Goal: Transaction & Acquisition: Download file/media

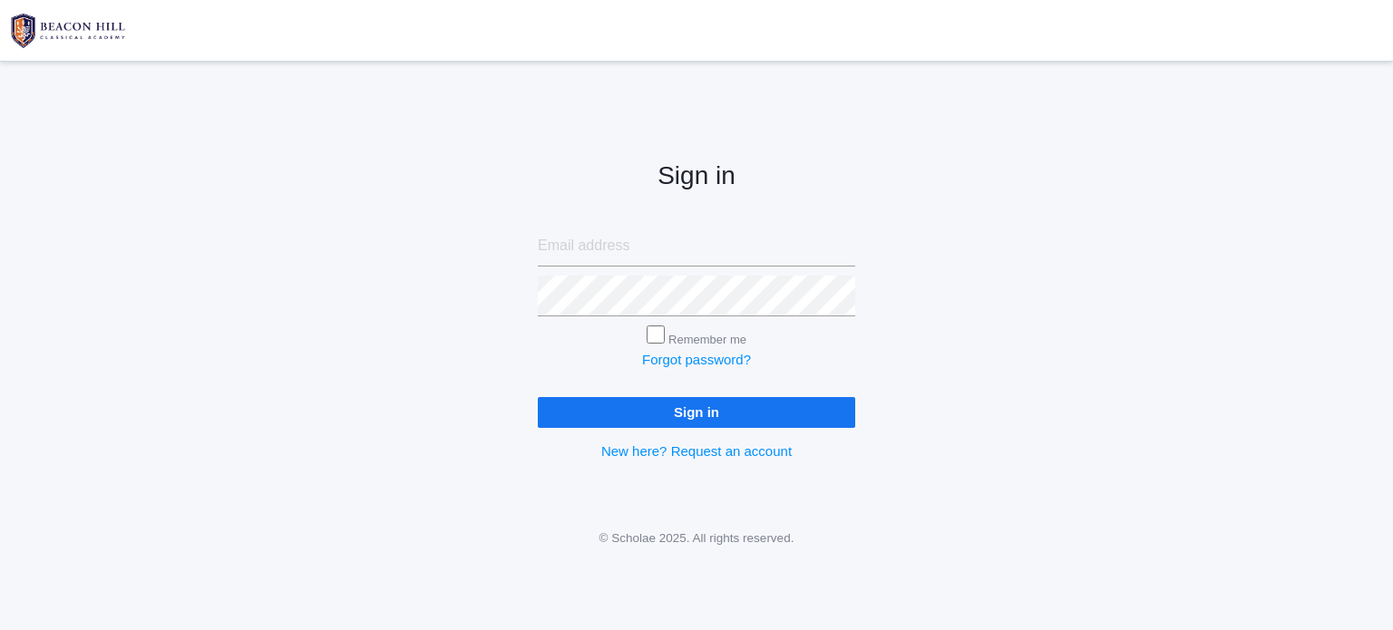
type input "[EMAIL_ADDRESS][DOMAIN_NAME]"
click at [765, 405] on input "Sign in" at bounding box center [696, 412] width 317 height 30
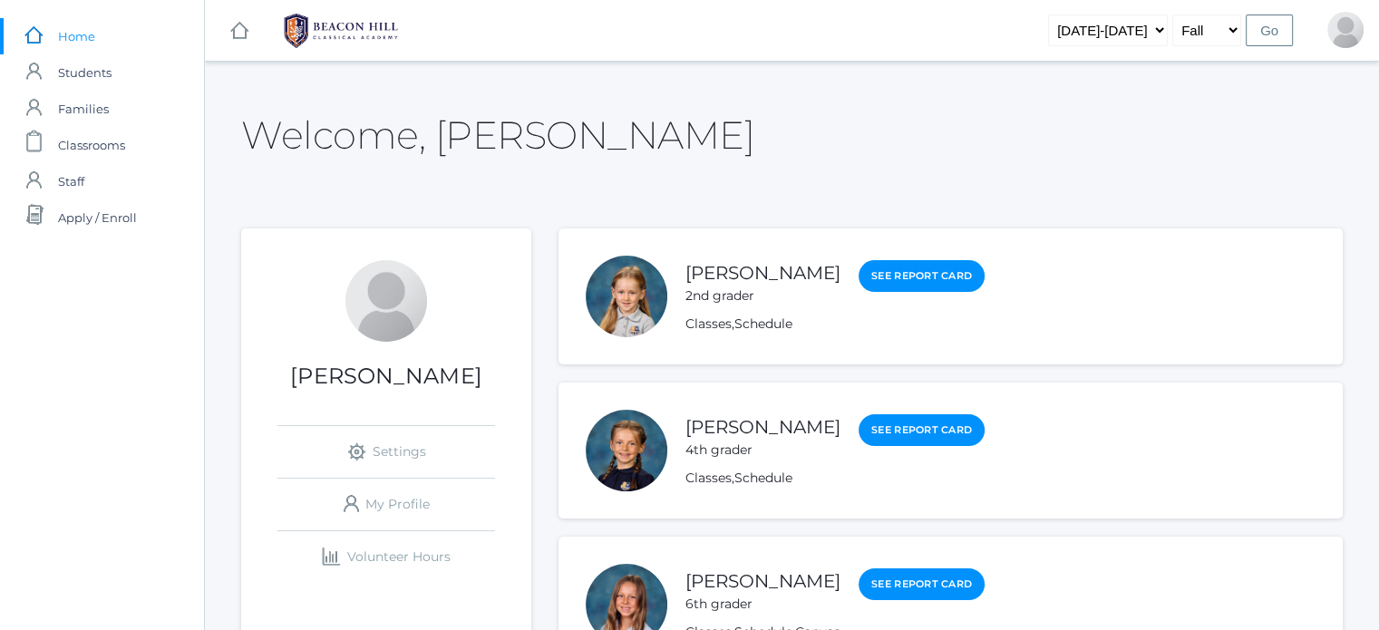
click at [87, 35] on span "Home" at bounding box center [76, 36] width 37 height 36
click at [83, 68] on span "Students" at bounding box center [85, 72] width 54 height 36
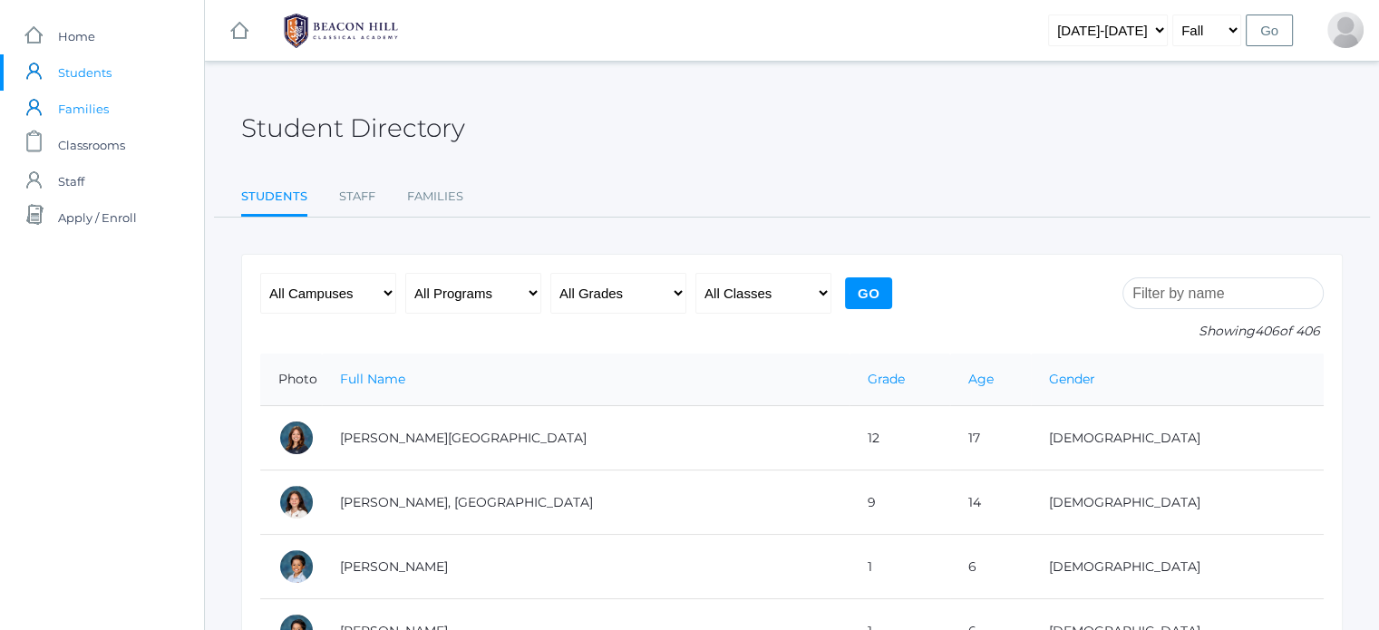
click at [85, 110] on span "Families" at bounding box center [83, 109] width 51 height 36
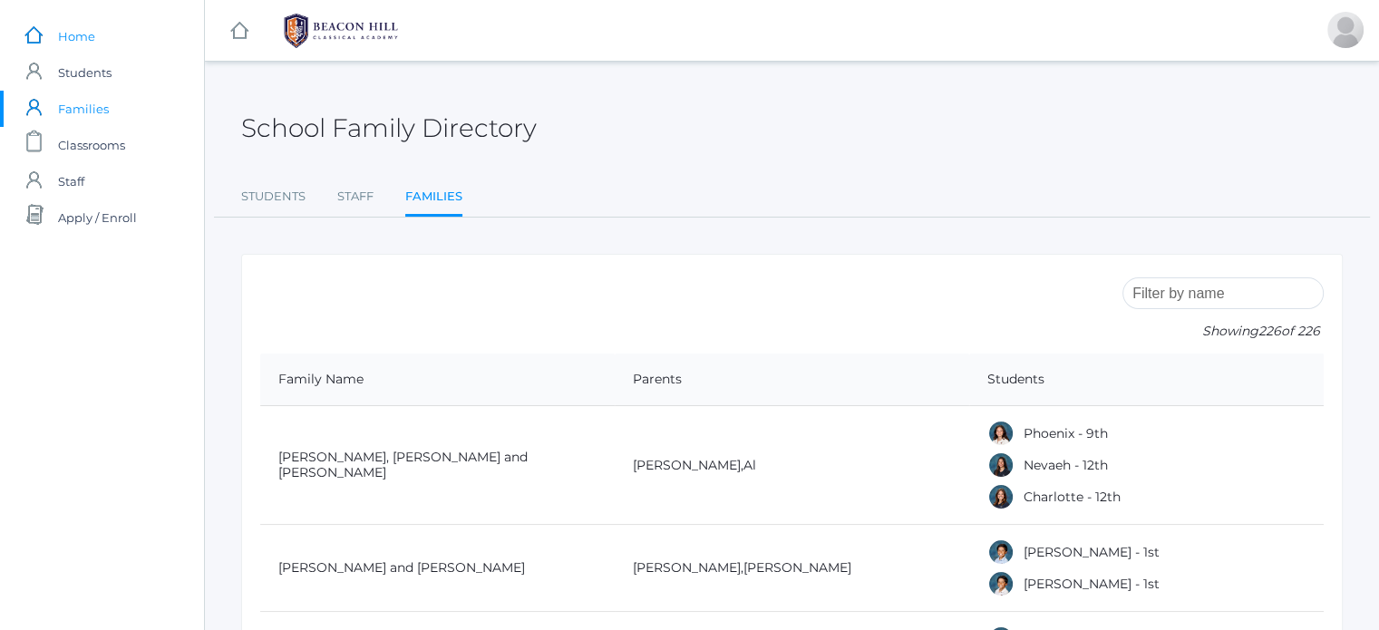
click at [73, 36] on span "Home" at bounding box center [76, 36] width 37 height 36
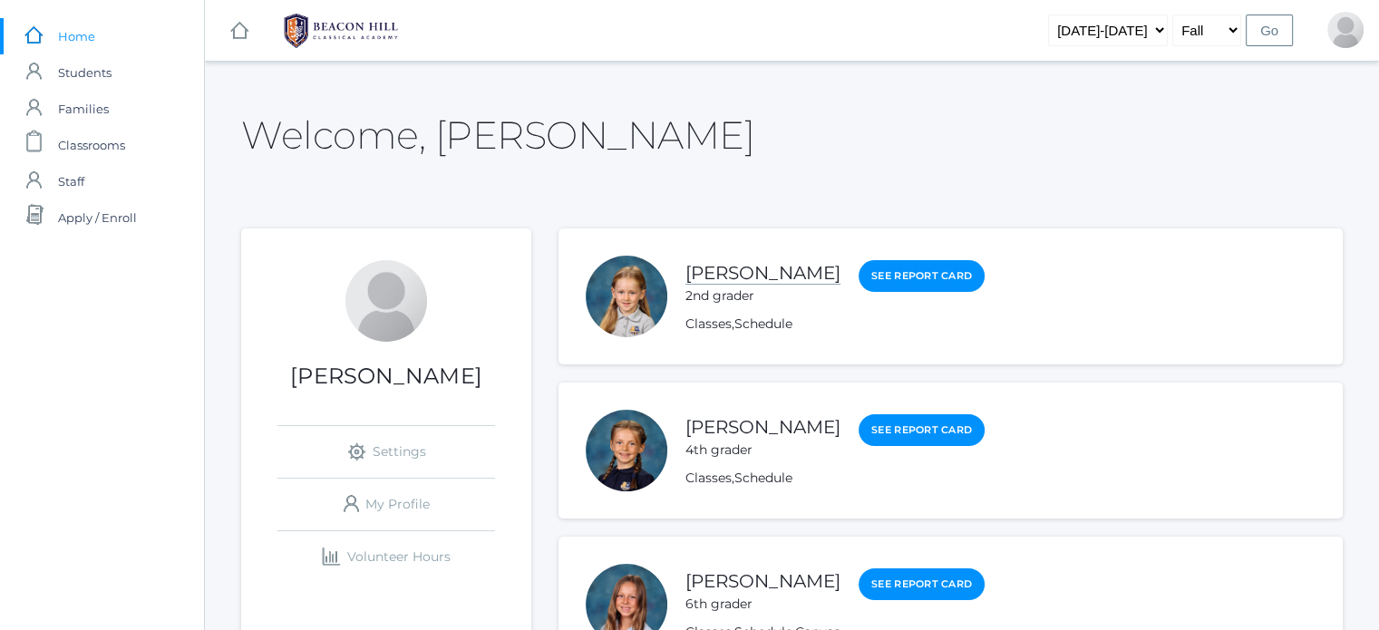
click at [765, 270] on link "[PERSON_NAME]" at bounding box center [763, 273] width 155 height 23
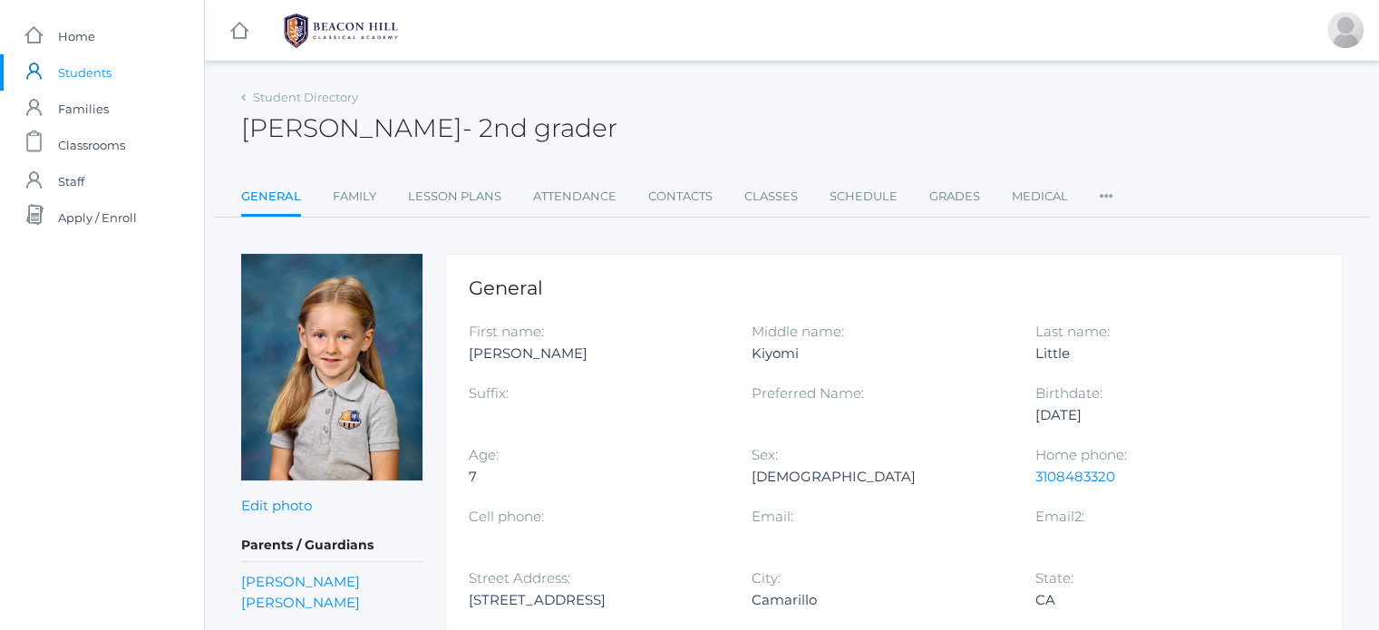
click at [240, 35] on rect at bounding box center [240, 31] width 22 height 22
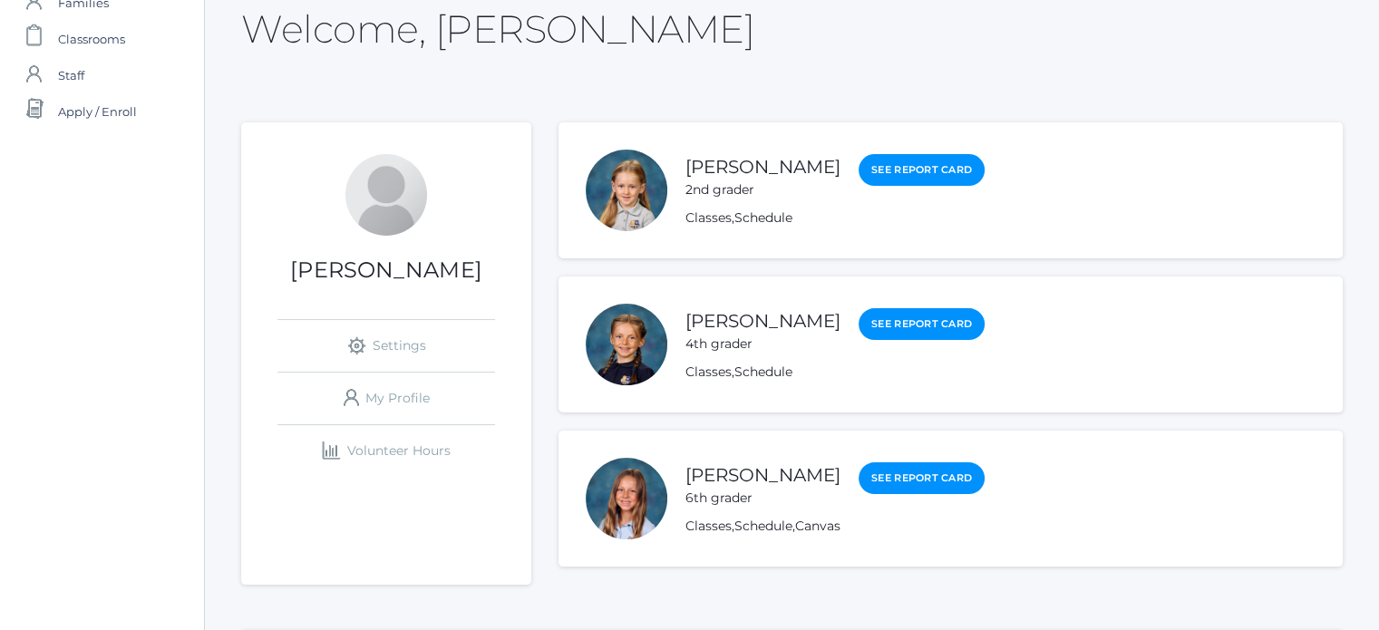
scroll to position [109, 0]
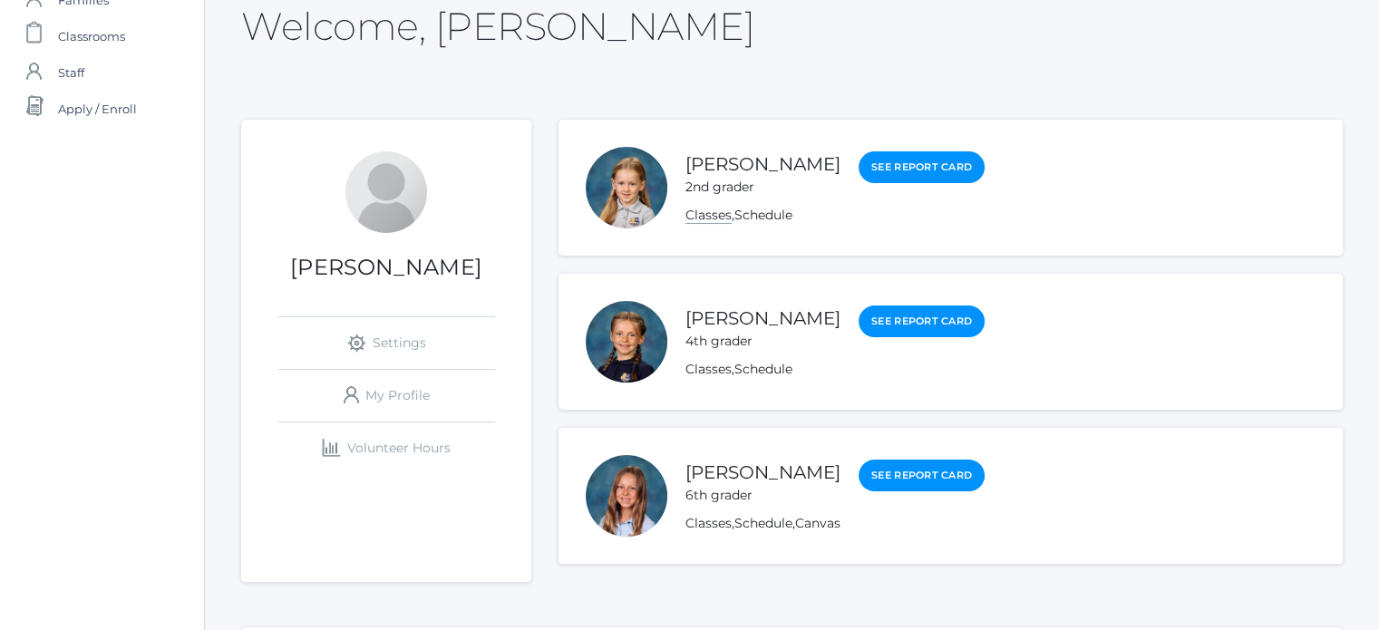
click at [714, 211] on link "Classes" at bounding box center [709, 215] width 46 height 17
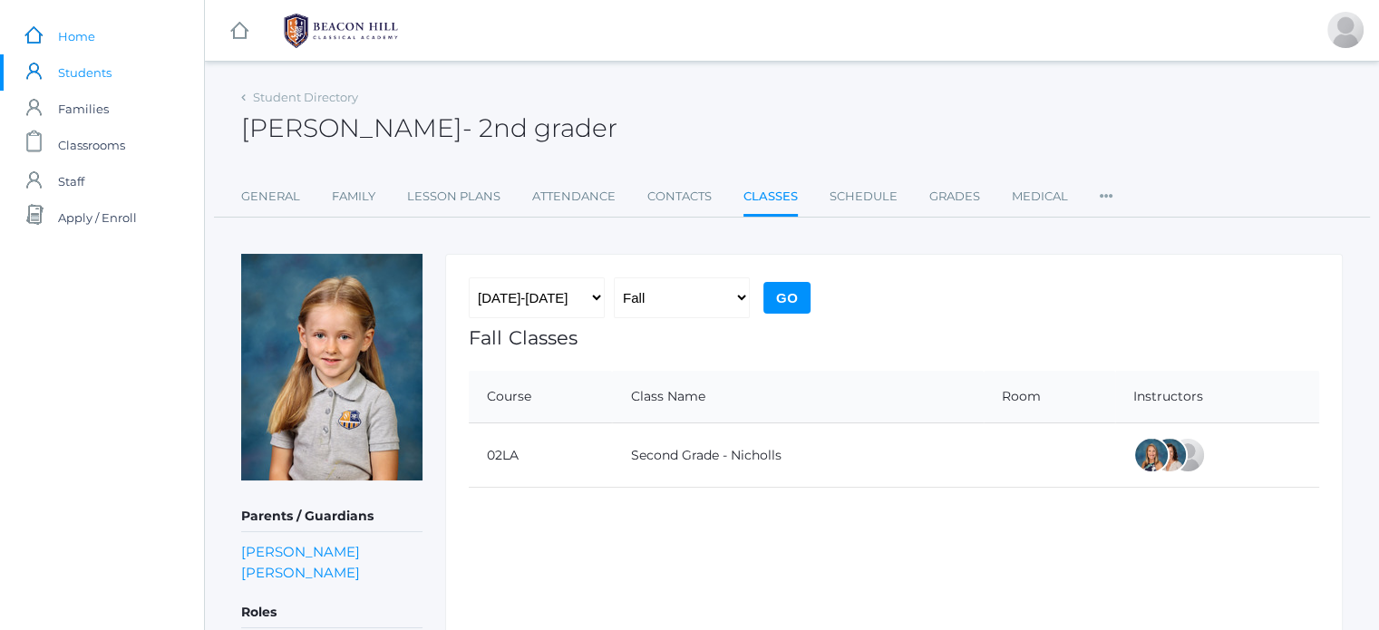
click at [99, 36] on link "icons/ui/navigation/home Created with Sketch. Home" at bounding box center [102, 36] width 204 height 36
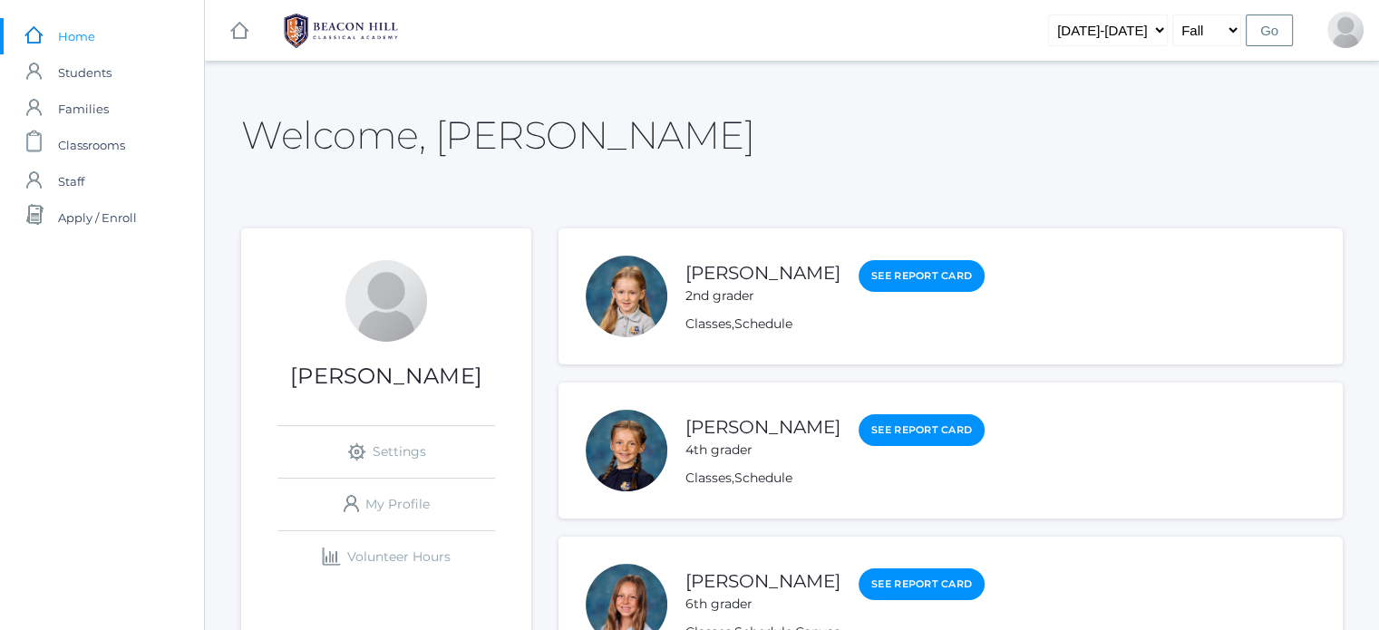
click at [99, 36] on link "icons/ui/navigation/home Created with Sketch. Home" at bounding box center [102, 36] width 204 height 36
click at [1266, 33] on input "Go" at bounding box center [1269, 31] width 47 height 32
click at [374, 27] on img at bounding box center [341, 30] width 136 height 45
click at [769, 478] on link "Schedule" at bounding box center [764, 478] width 58 height 17
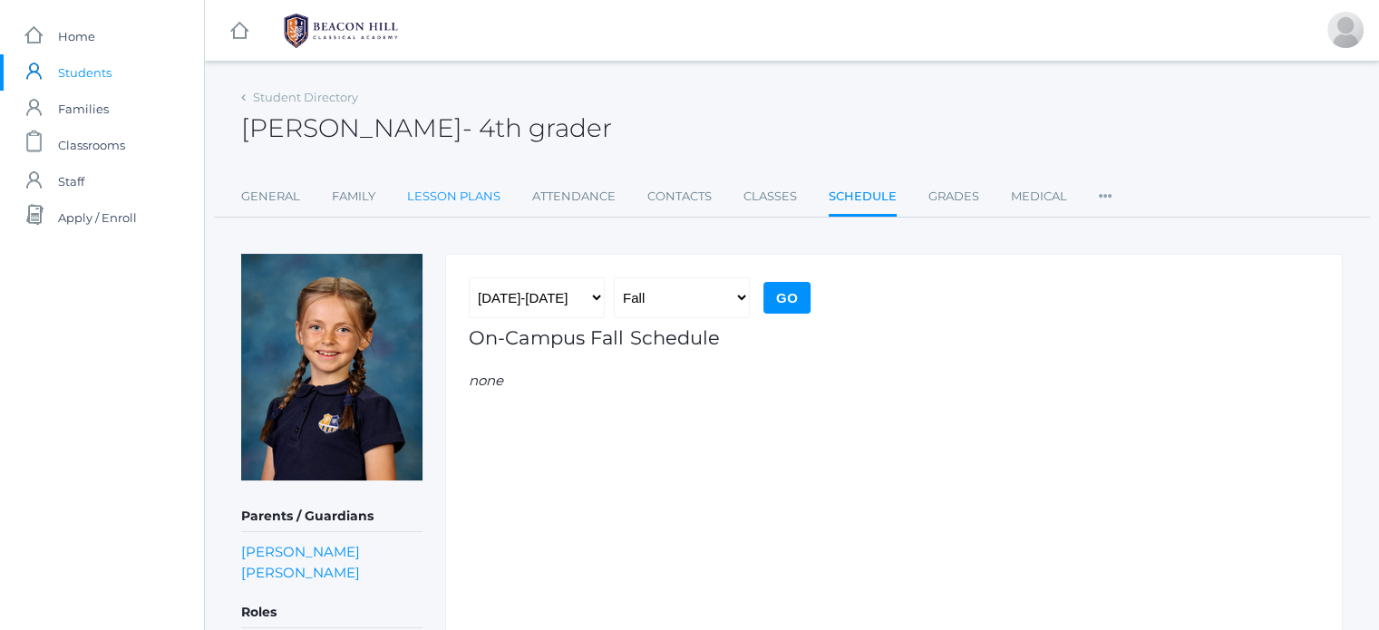
click at [450, 199] on link "Lesson Plans" at bounding box center [453, 197] width 93 height 36
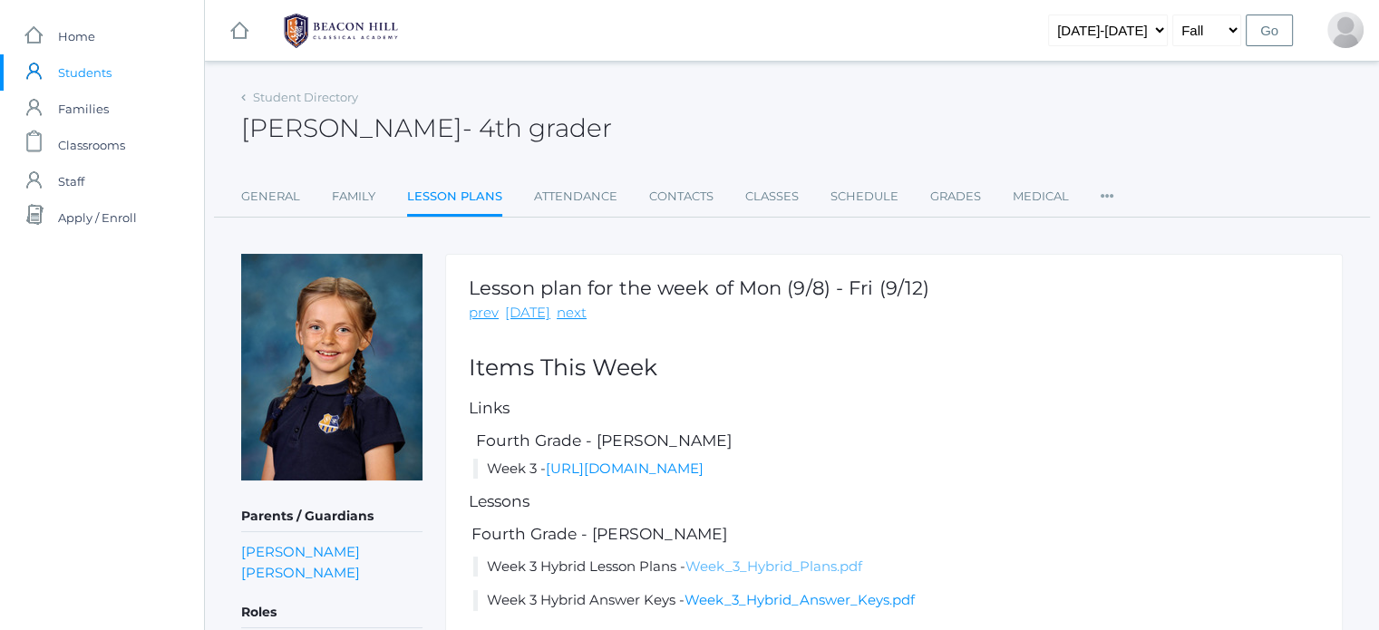
click at [737, 568] on link "Week_3_Hybrid_Plans.pdf" at bounding box center [774, 566] width 177 height 17
click at [91, 37] on span "Home" at bounding box center [76, 36] width 37 height 36
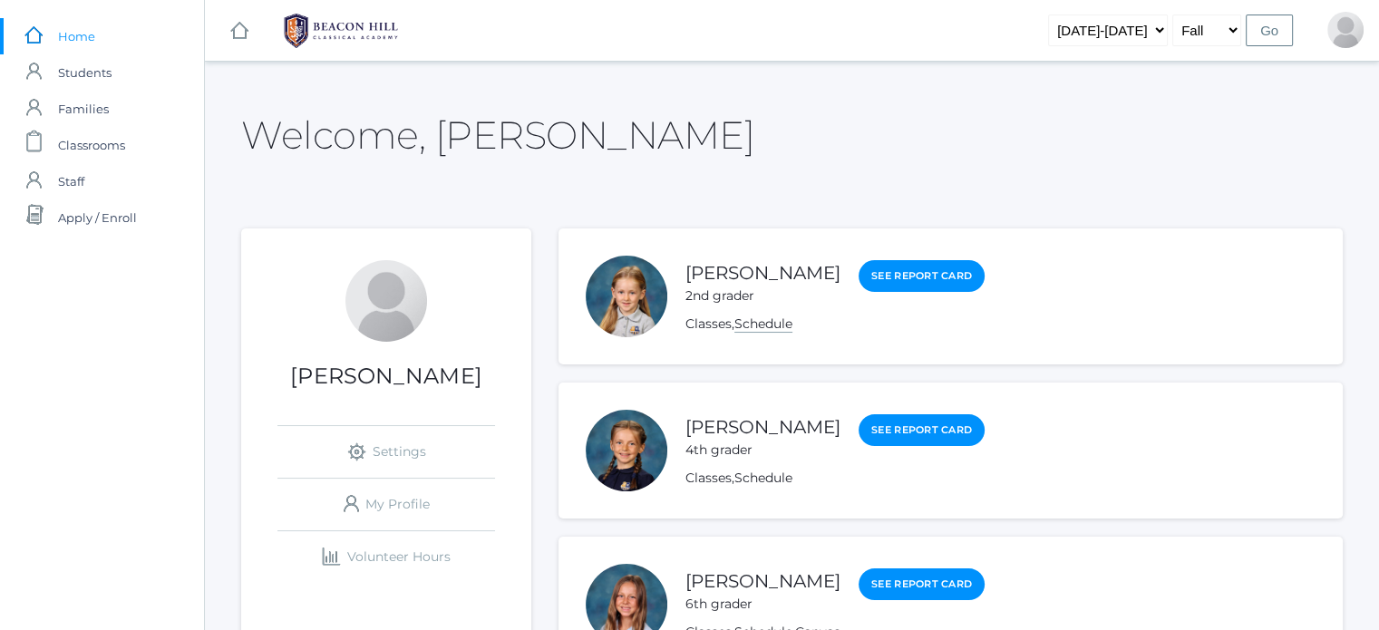
click at [788, 327] on link "Schedule" at bounding box center [764, 324] width 58 height 17
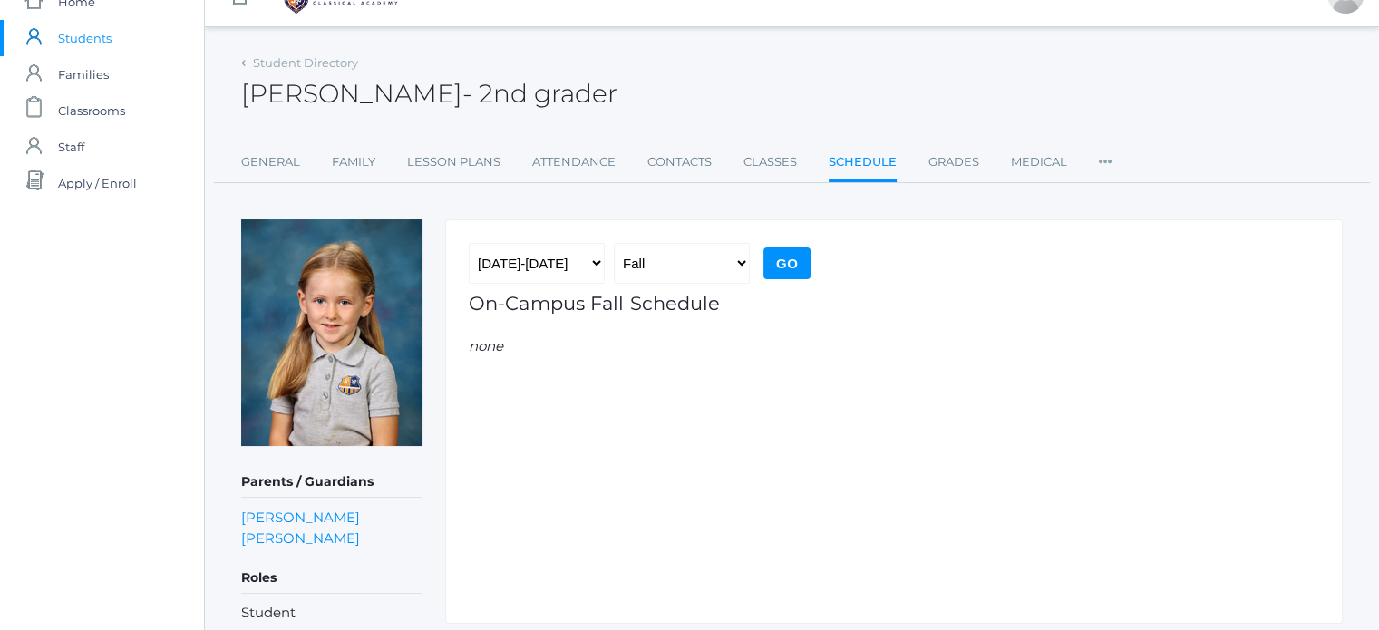
scroll to position [36, 0]
click at [450, 162] on link "Lesson Plans" at bounding box center [453, 160] width 93 height 36
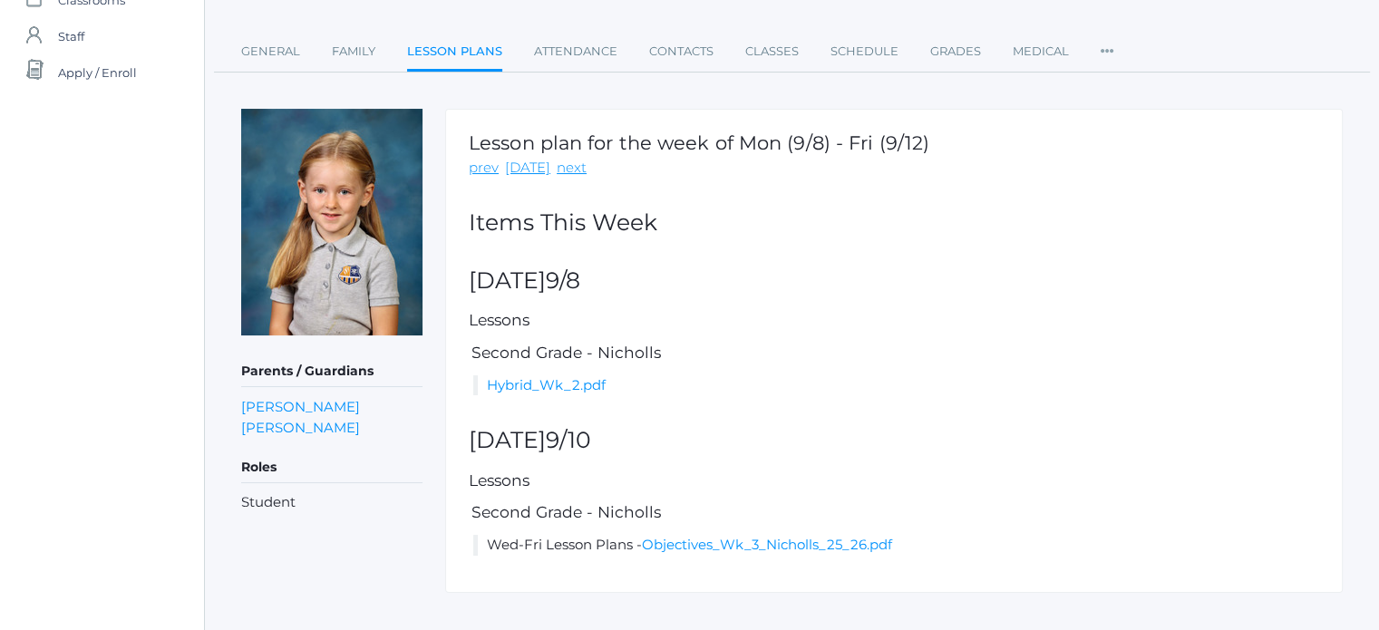
scroll to position [171, 0]
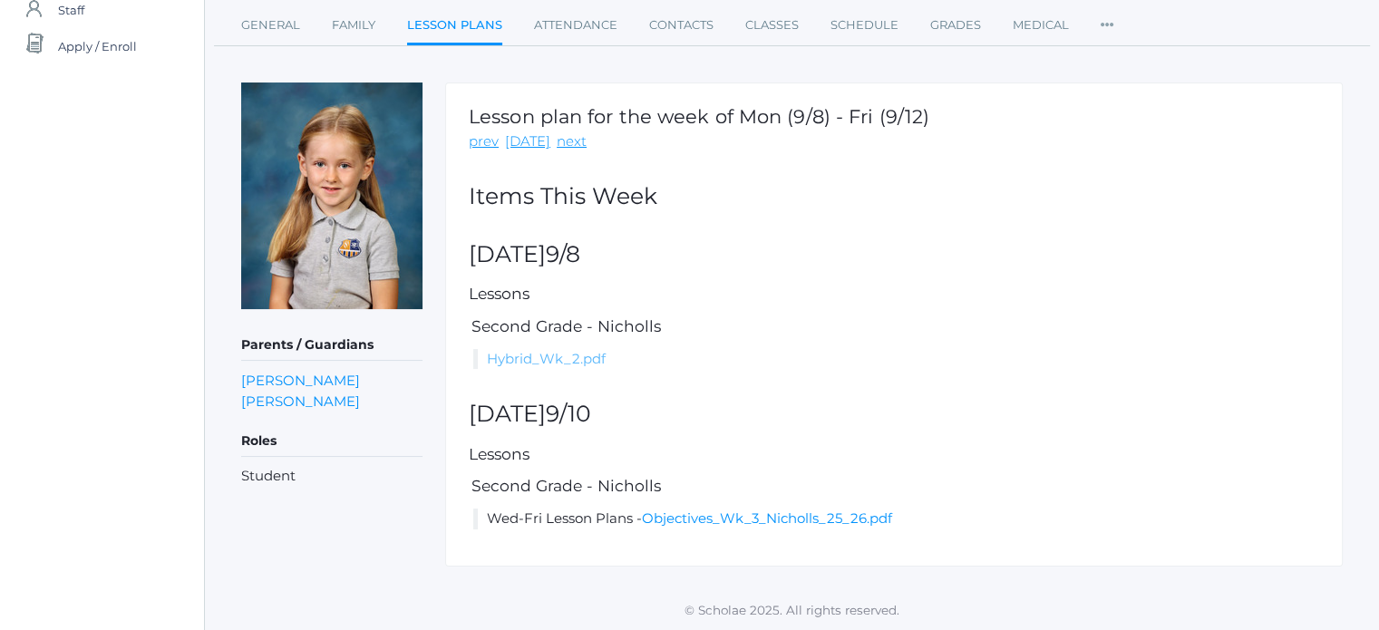
click at [577, 359] on link "Hybrid_Wk_2.pdf" at bounding box center [546, 358] width 119 height 17
